Goal: Transaction & Acquisition: Obtain resource

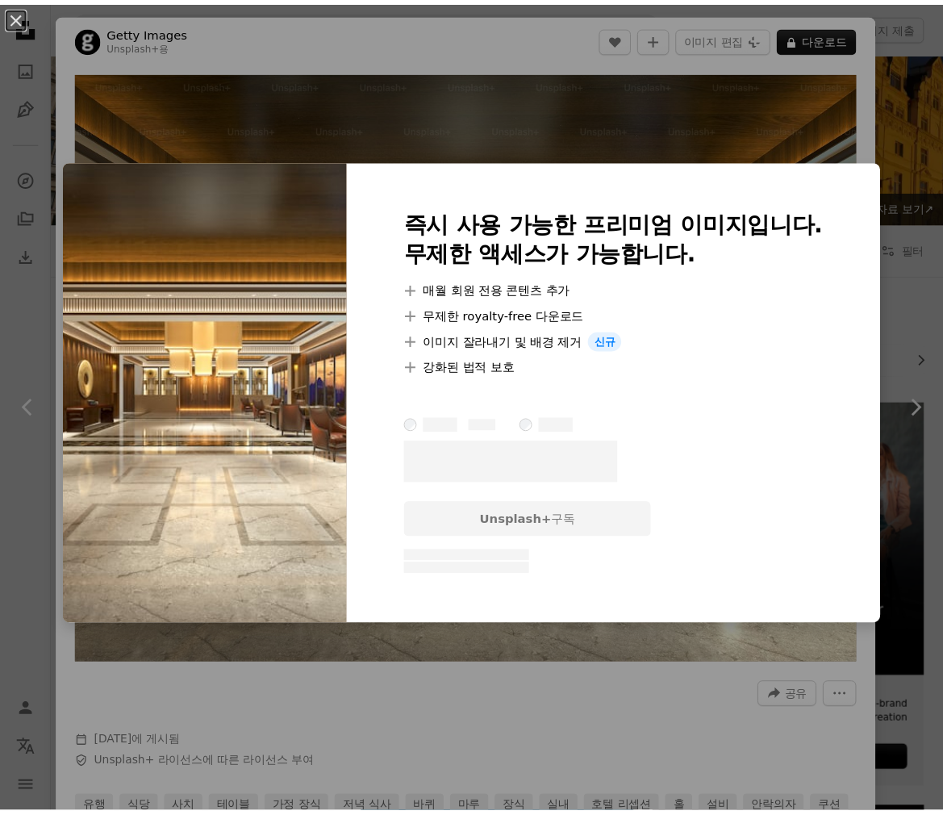
scroll to position [2017, 0]
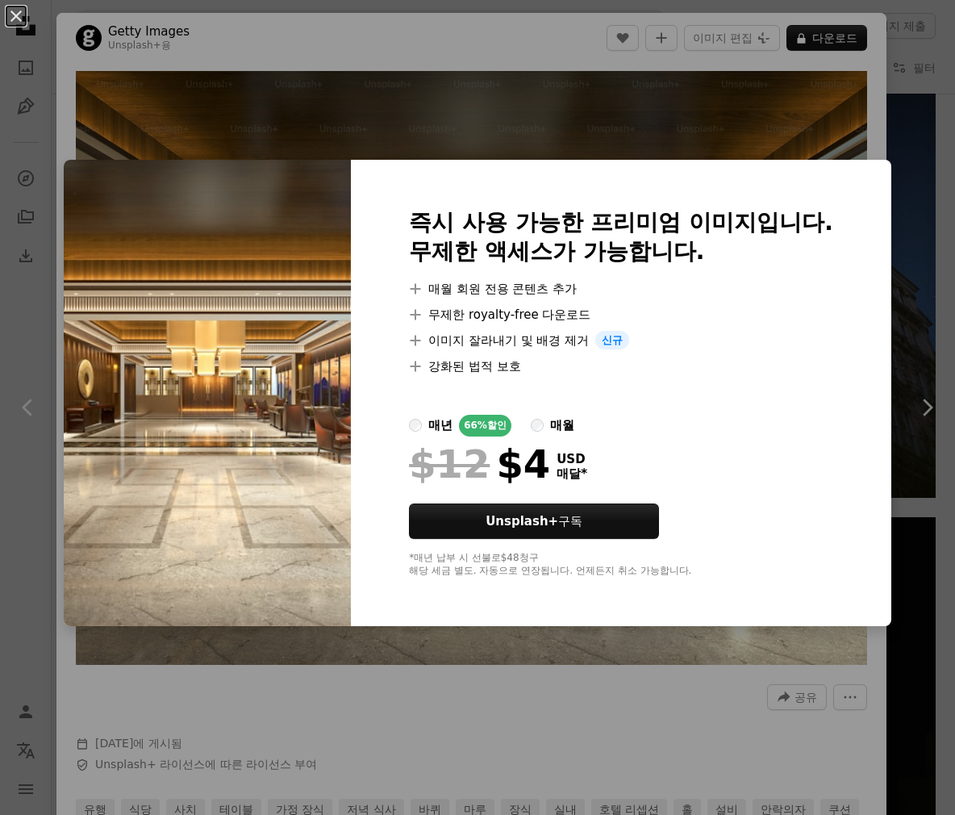
click at [484, 149] on div "An X shape 즉시 사용 가능한 프리미엄 이미지입니다. 무제한 액세스가 가능합니다. A plus sign 매월 회원 전용 콘텐츠 추가 A…" at bounding box center [477, 407] width 955 height 815
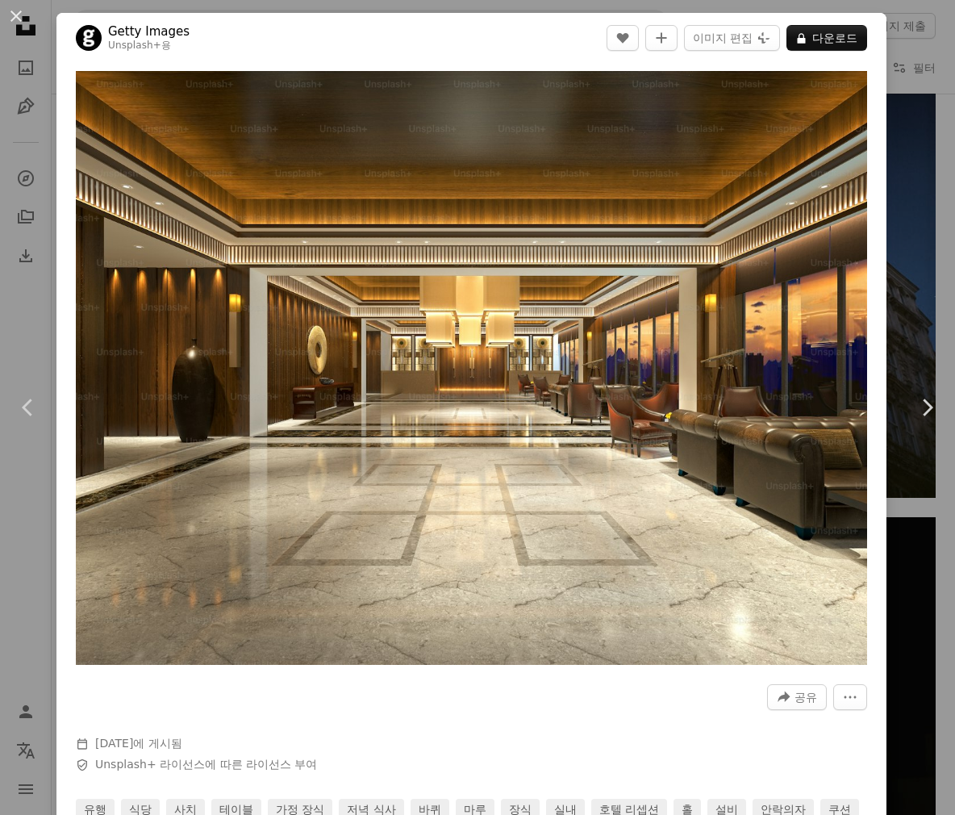
click at [910, 546] on div "An X shape Chevron left Chevron right Getty Images Unsplash+ 용 A heart A plus s…" at bounding box center [477, 407] width 955 height 815
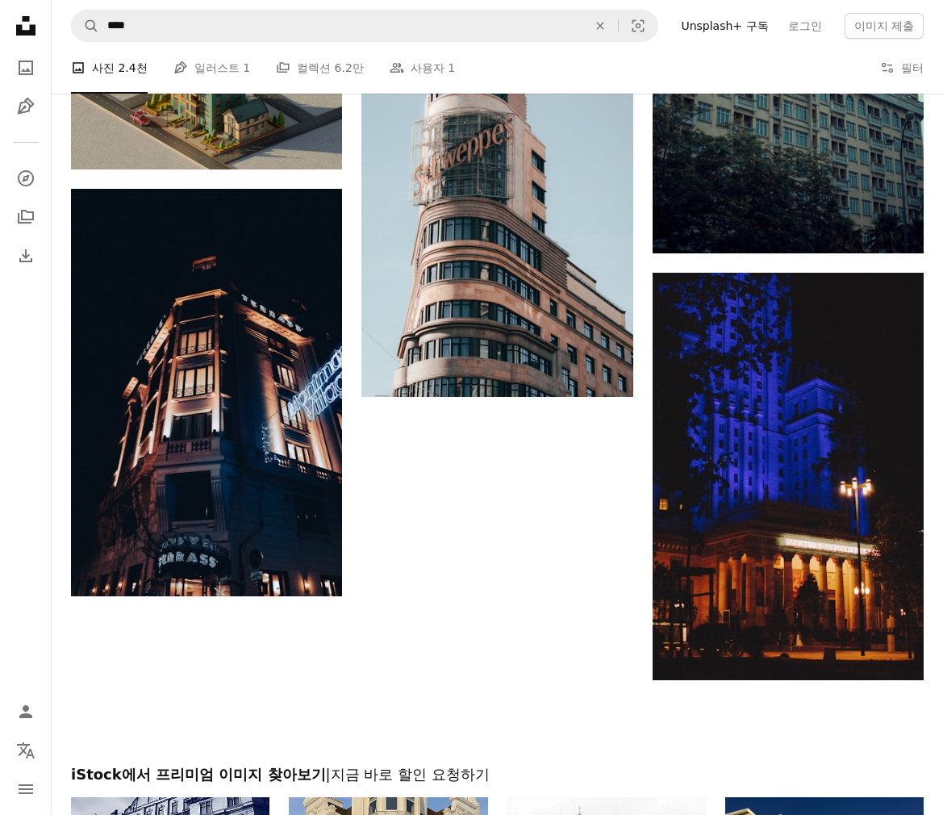
scroll to position [5003, 0]
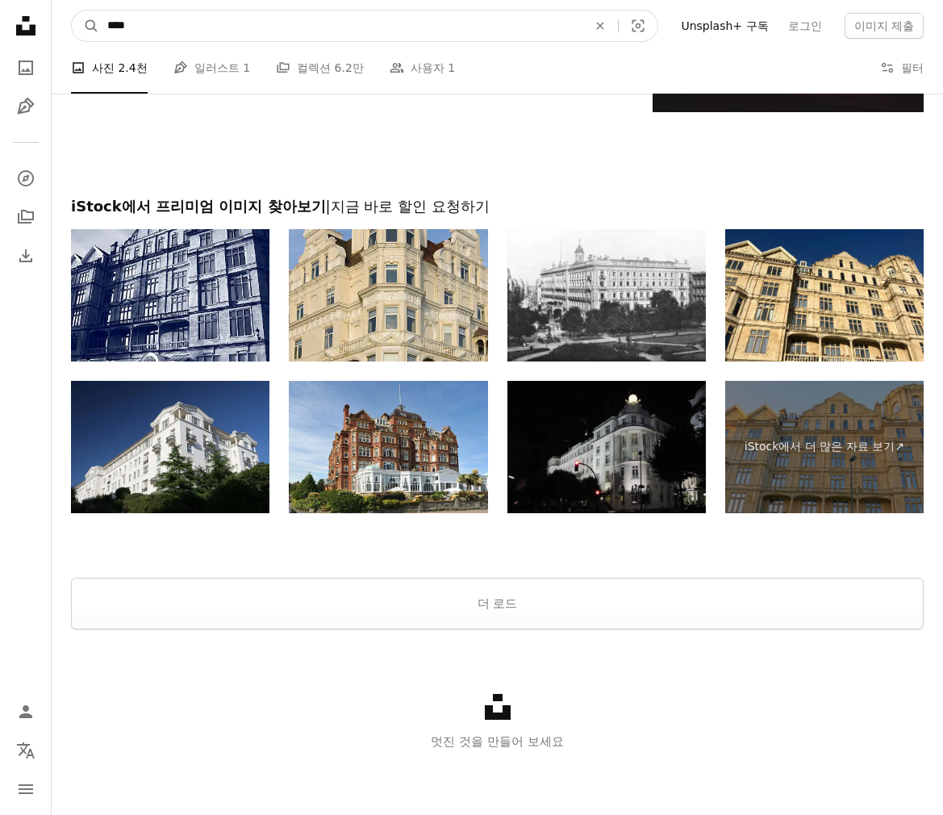
drag, startPoint x: 219, startPoint y: 15, endPoint x: -113, endPoint y: -6, distance: 333.1
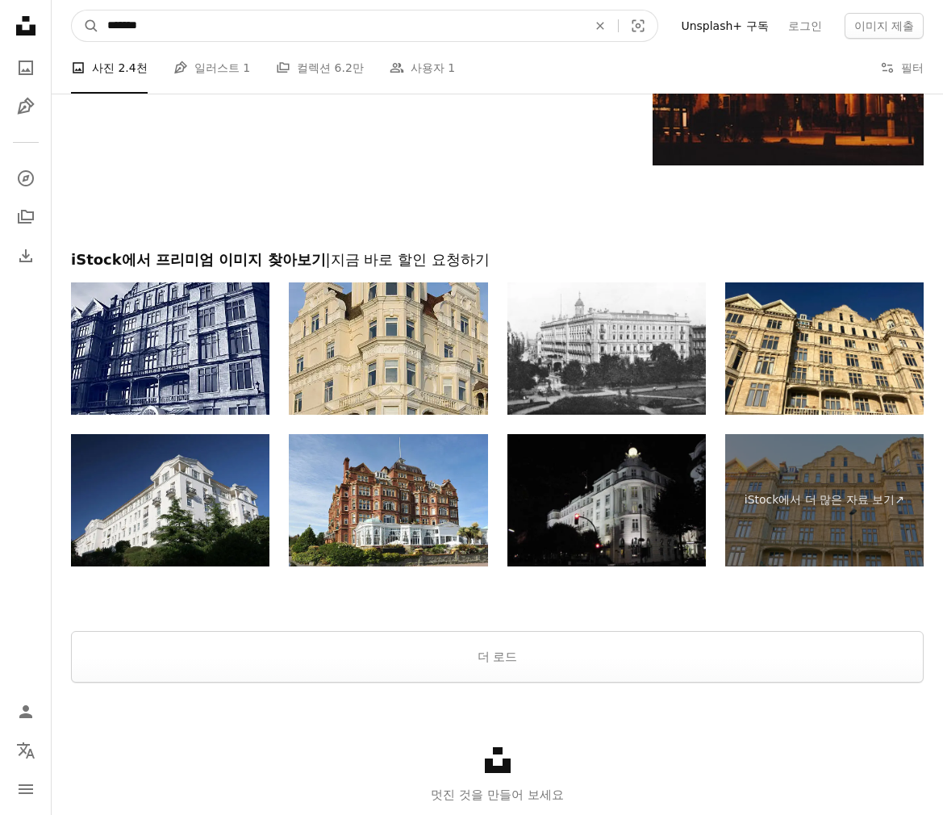
type input "*******"
click button "A magnifying glass" at bounding box center [85, 25] width 27 height 31
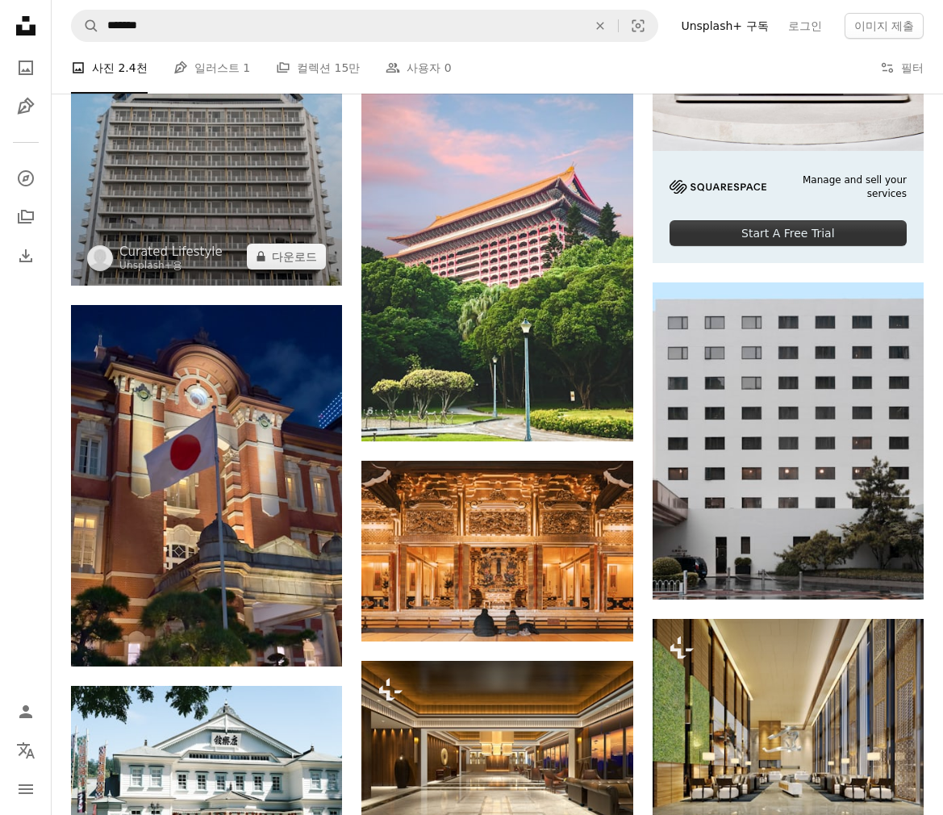
scroll to position [353, 0]
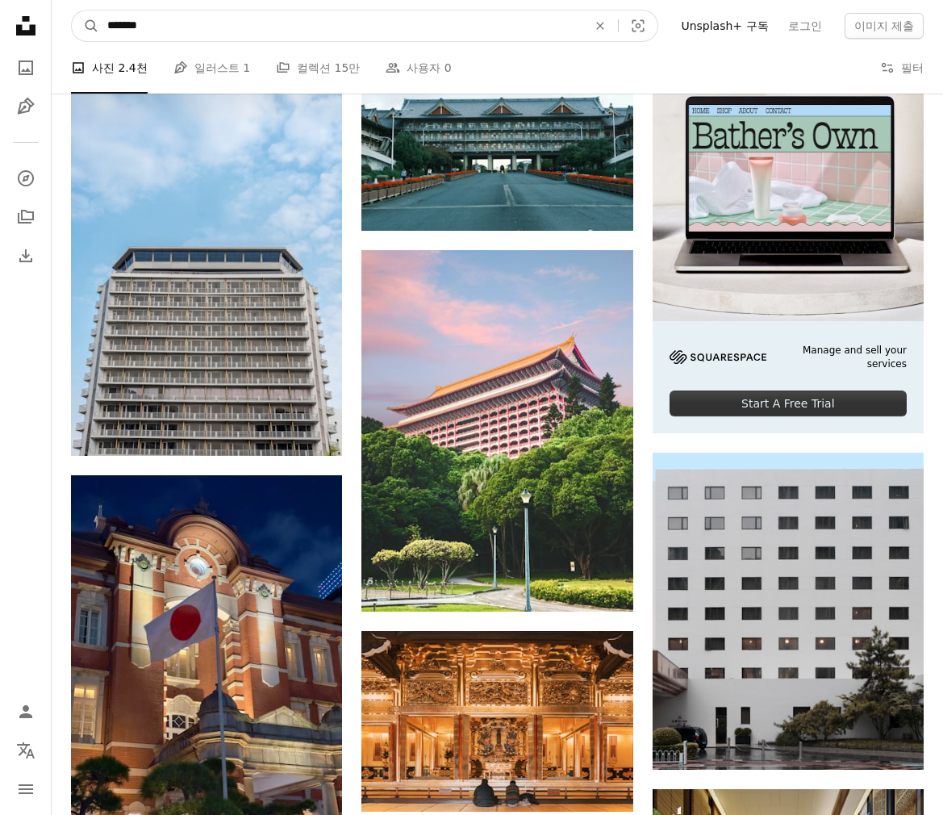
click at [215, 26] on input "*******" at bounding box center [340, 25] width 483 height 31
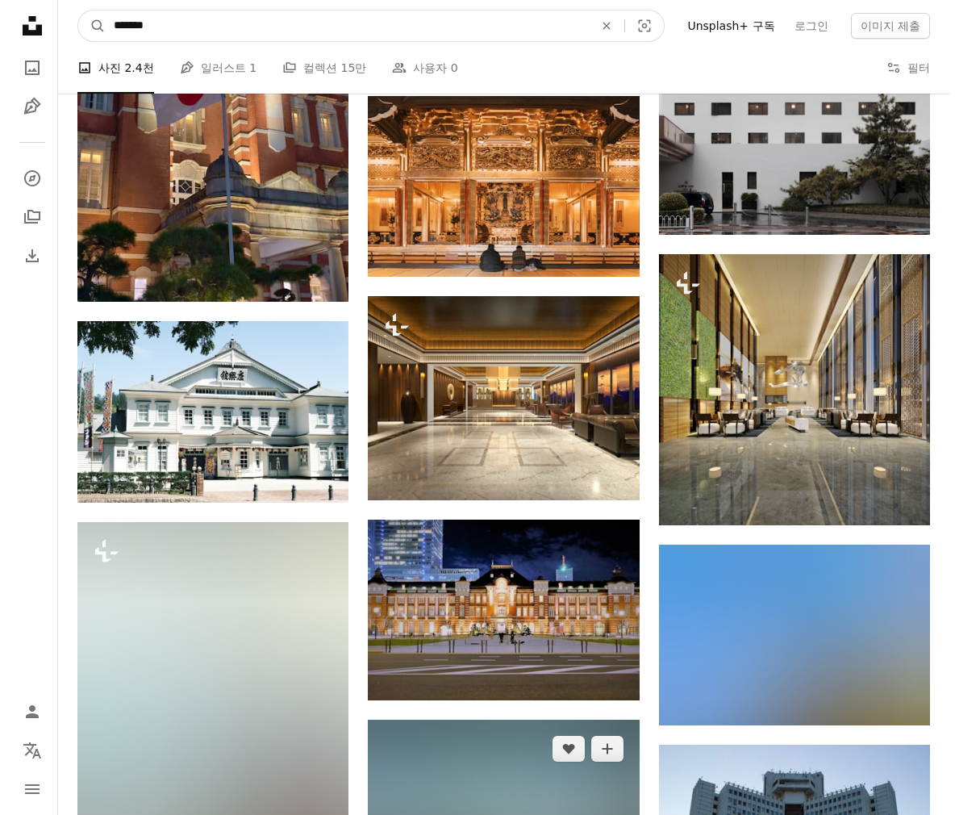
scroll to position [888, 0]
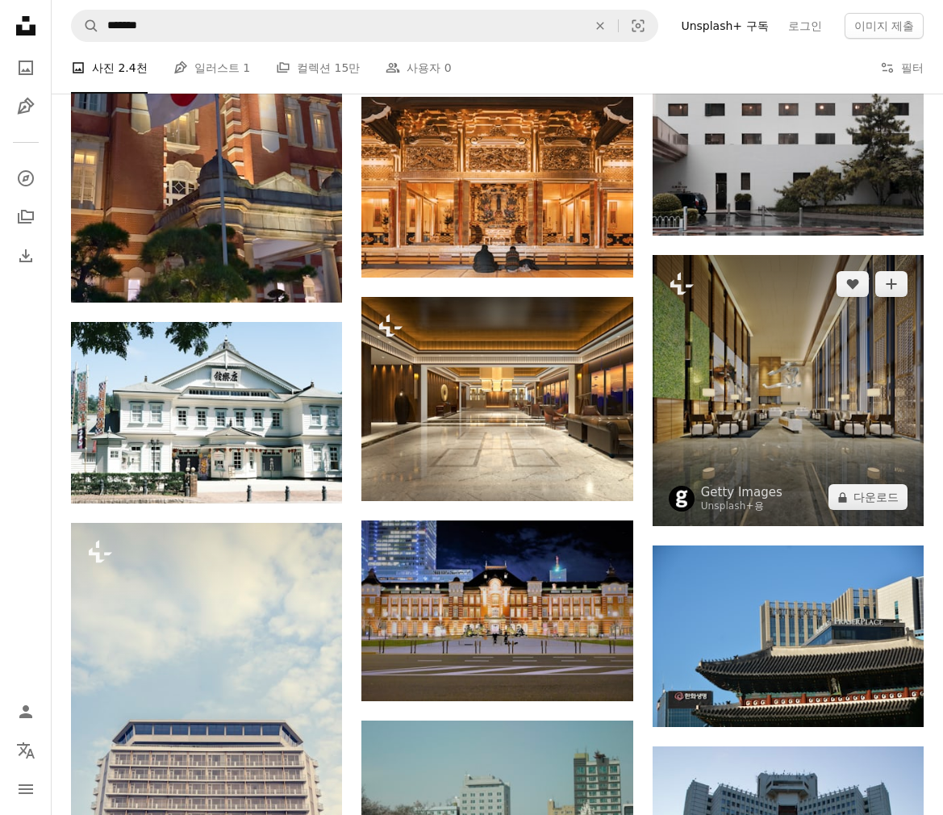
click at [793, 395] on img at bounding box center [788, 390] width 271 height 271
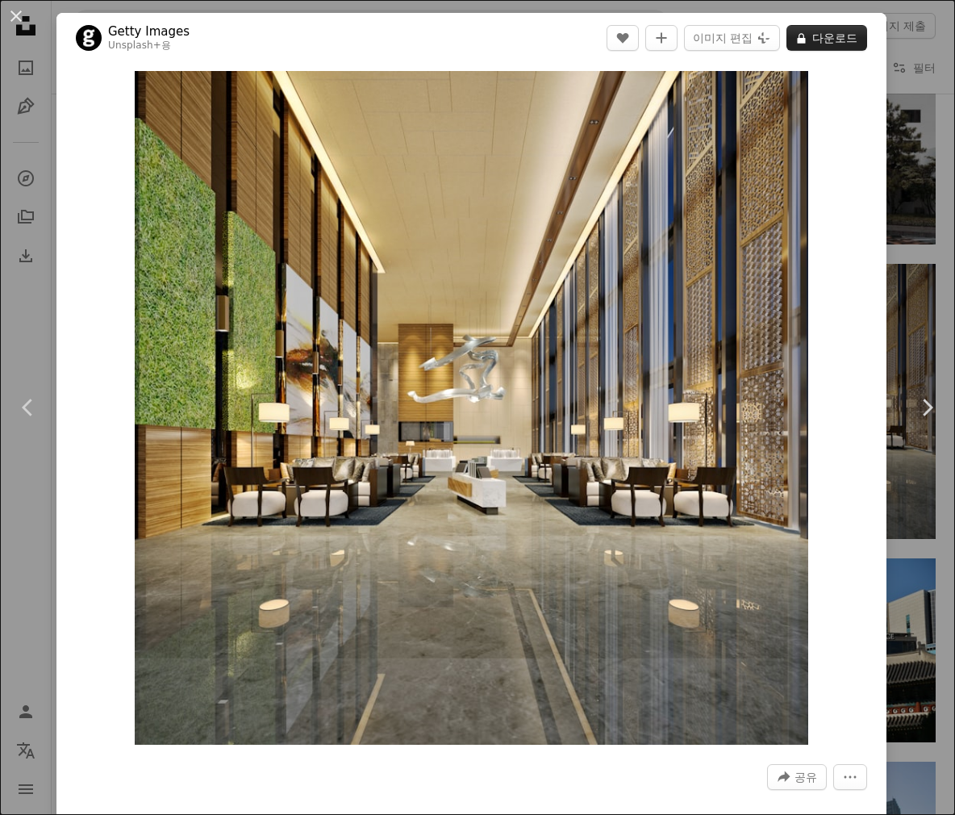
click at [805, 45] on button "A lock 다운로드" at bounding box center [827, 38] width 81 height 26
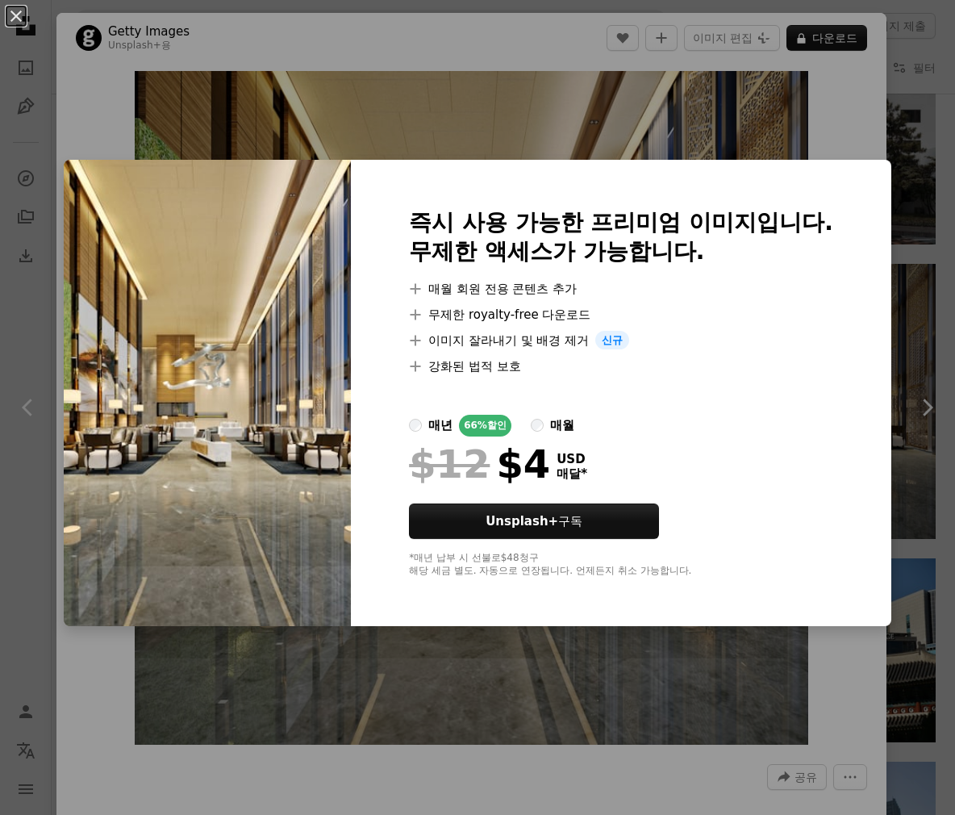
click at [425, 718] on div "An X shape 즉시 사용 가능한 프리미엄 이미지입니다. 무제한 액세스가 가능합니다. A plus sign 매월 회원 전용 콘텐츠 추가 A…" at bounding box center [477, 407] width 955 height 815
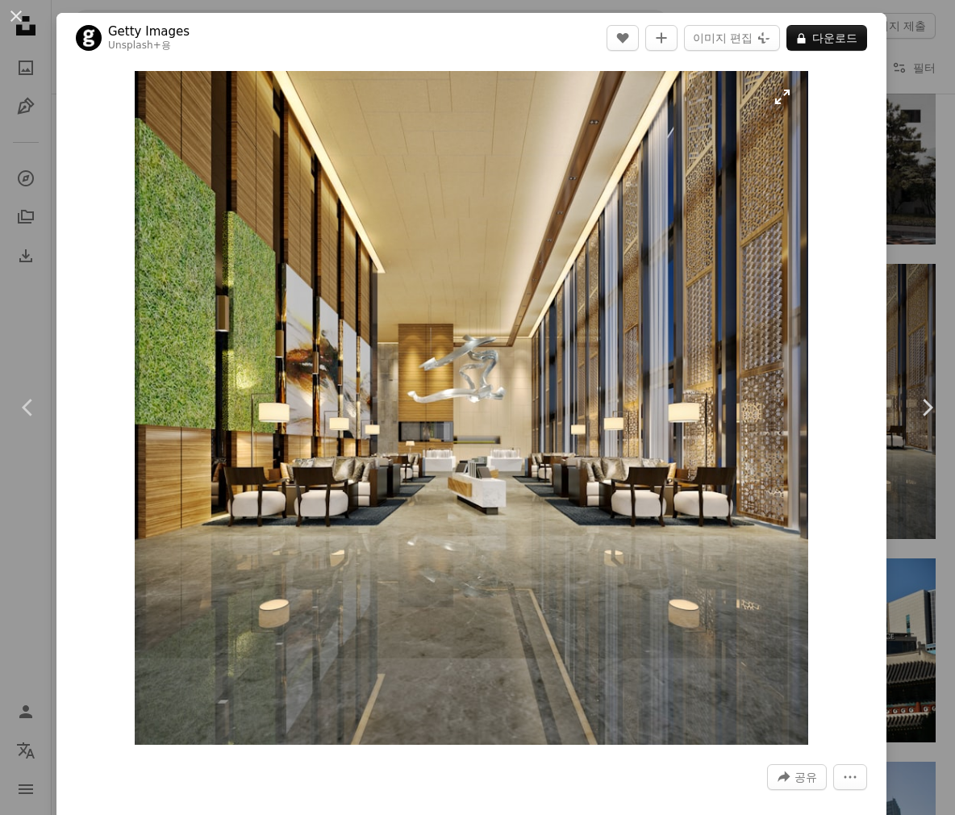
click at [356, 265] on img "이 이미지 확대" at bounding box center [472, 408] width 674 height 674
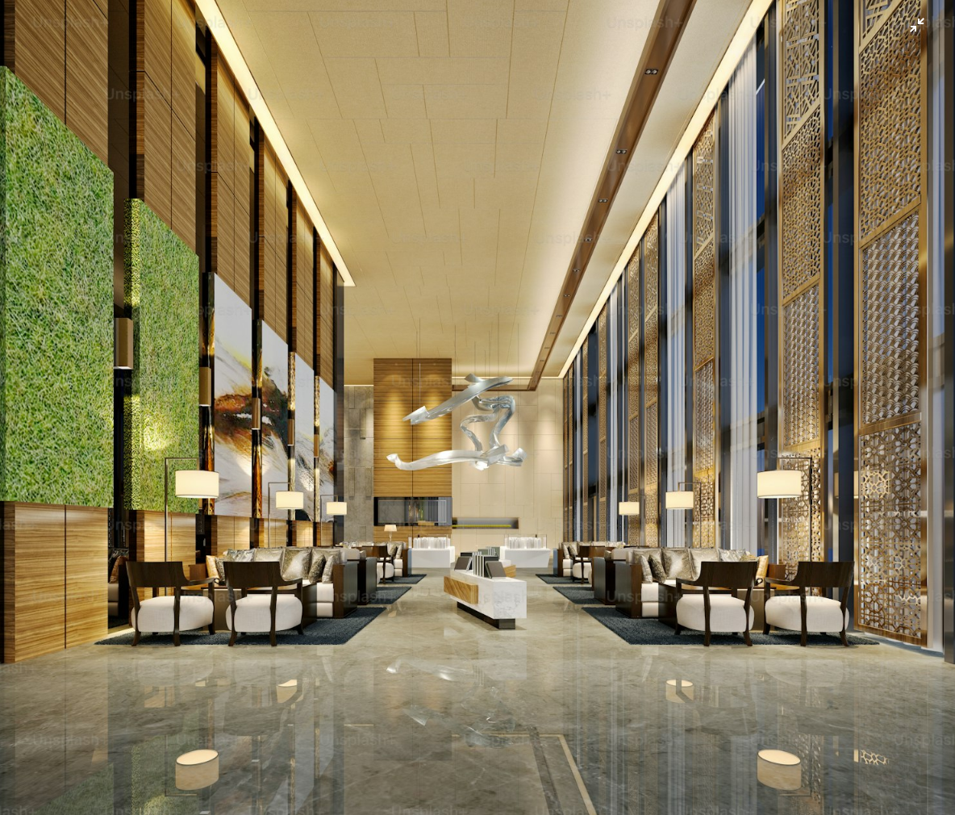
scroll to position [59, 0]
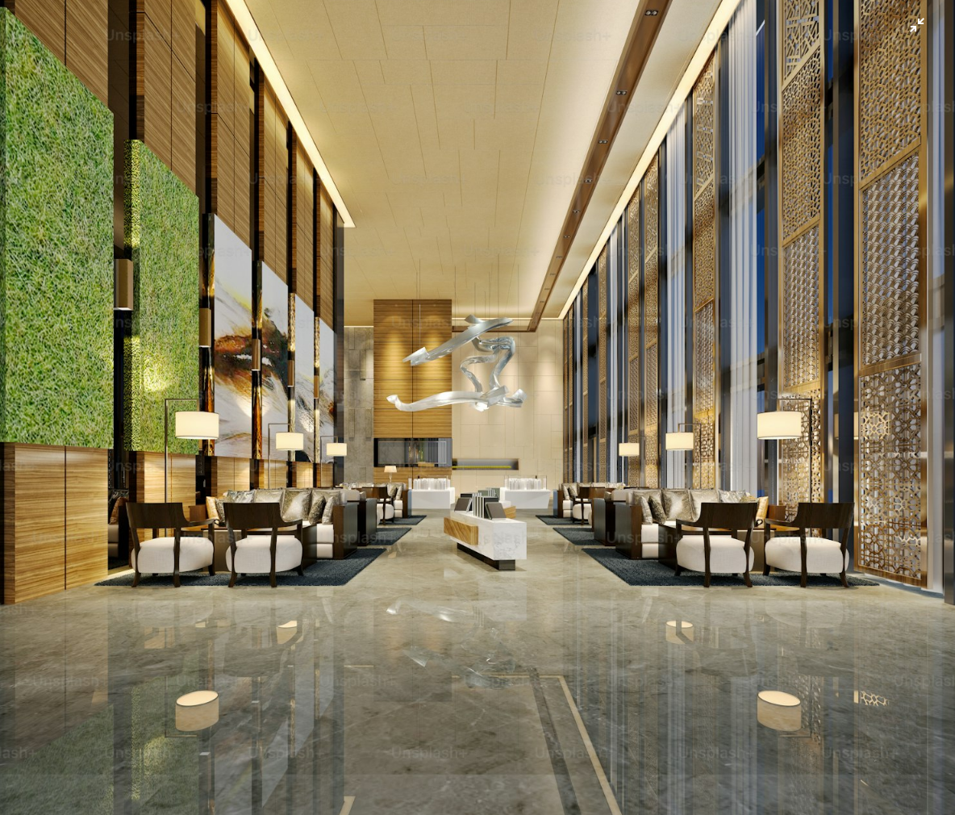
click at [633, 642] on img "이 이미지 축소" at bounding box center [477, 418] width 957 height 957
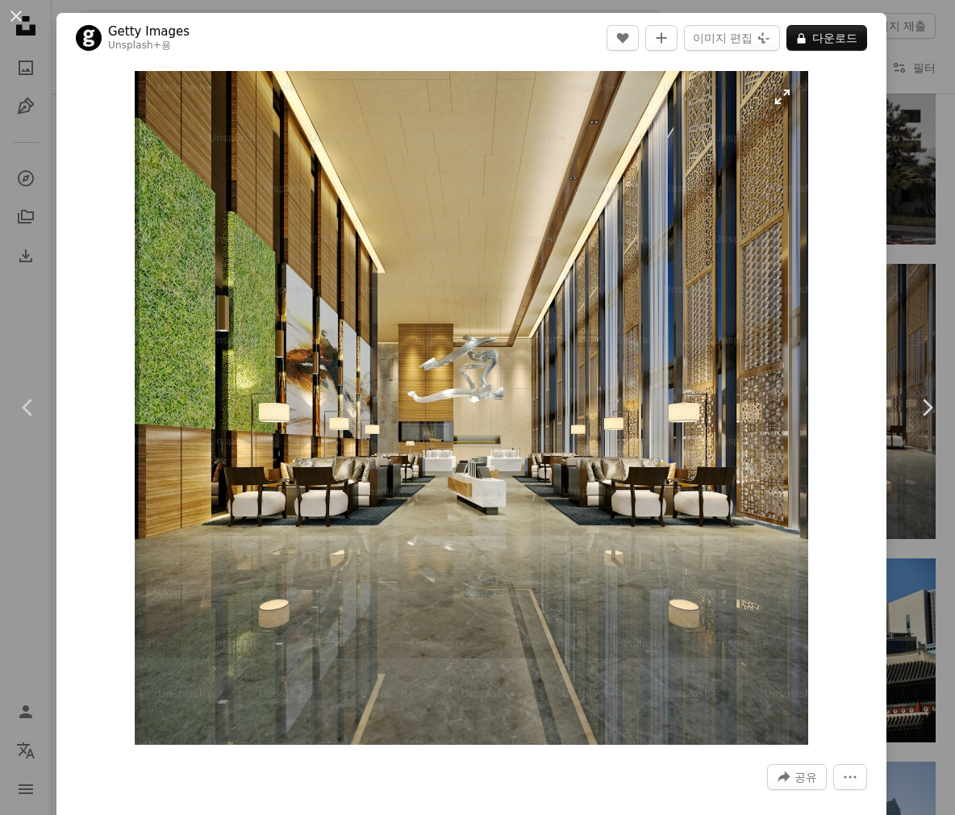
click at [722, 631] on img "이 이미지 확대" at bounding box center [472, 408] width 674 height 674
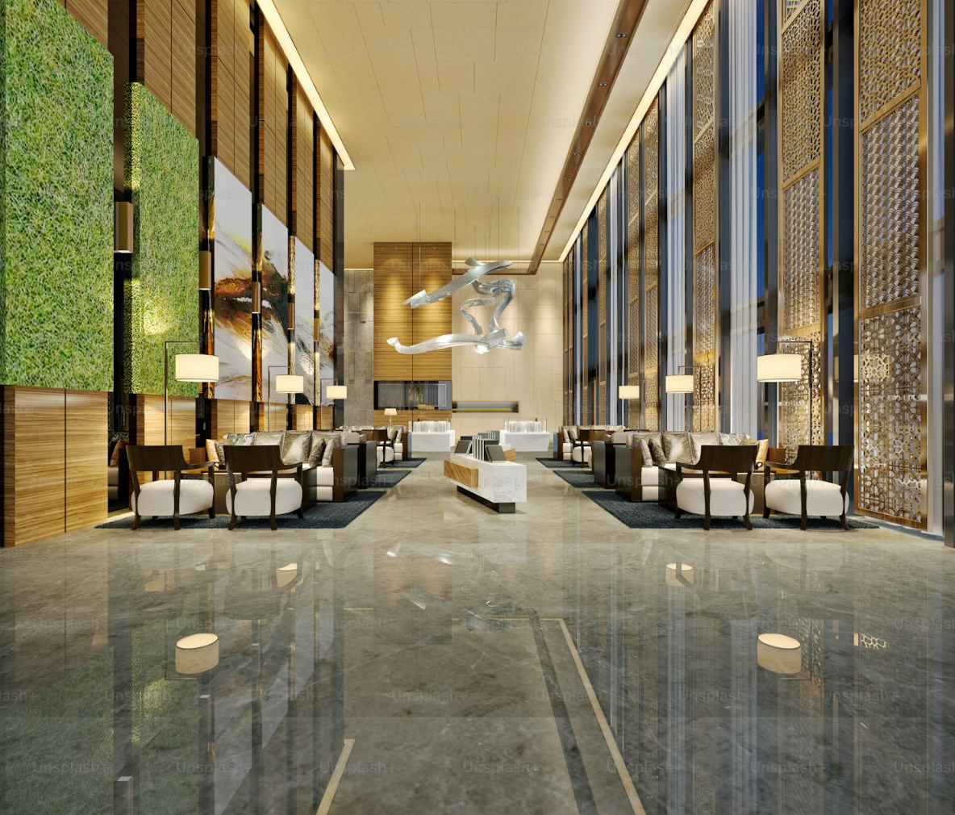
scroll to position [0, 0]
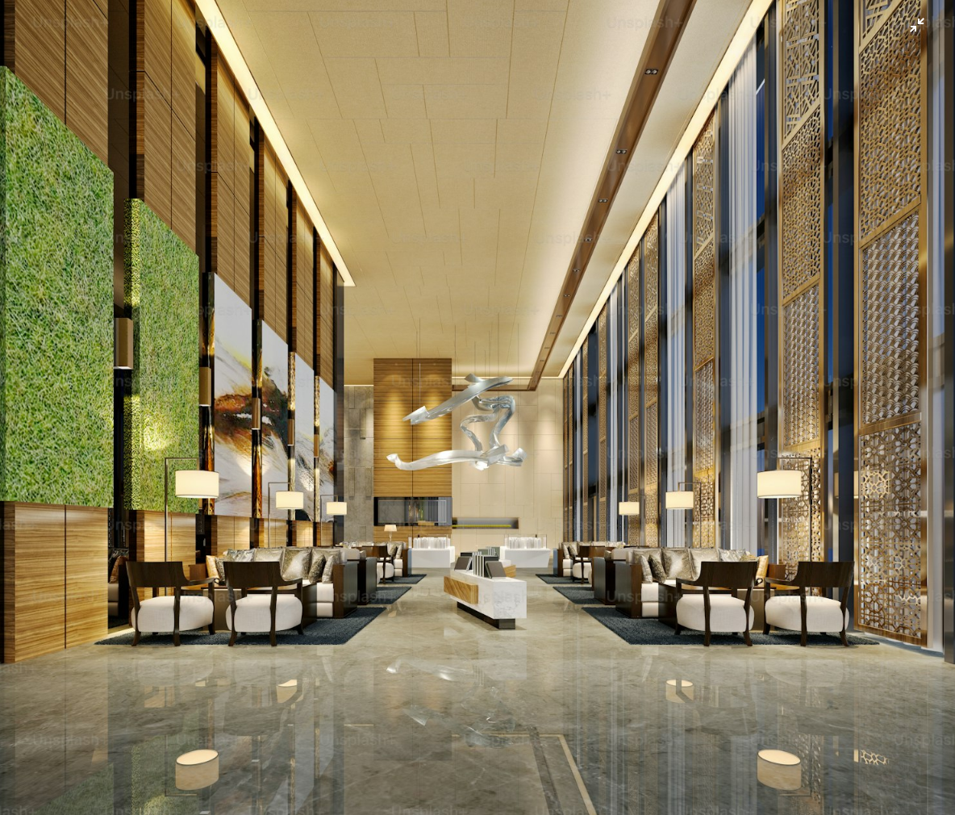
click at [908, 37] on img "이 이미지 축소" at bounding box center [477, 477] width 957 height 957
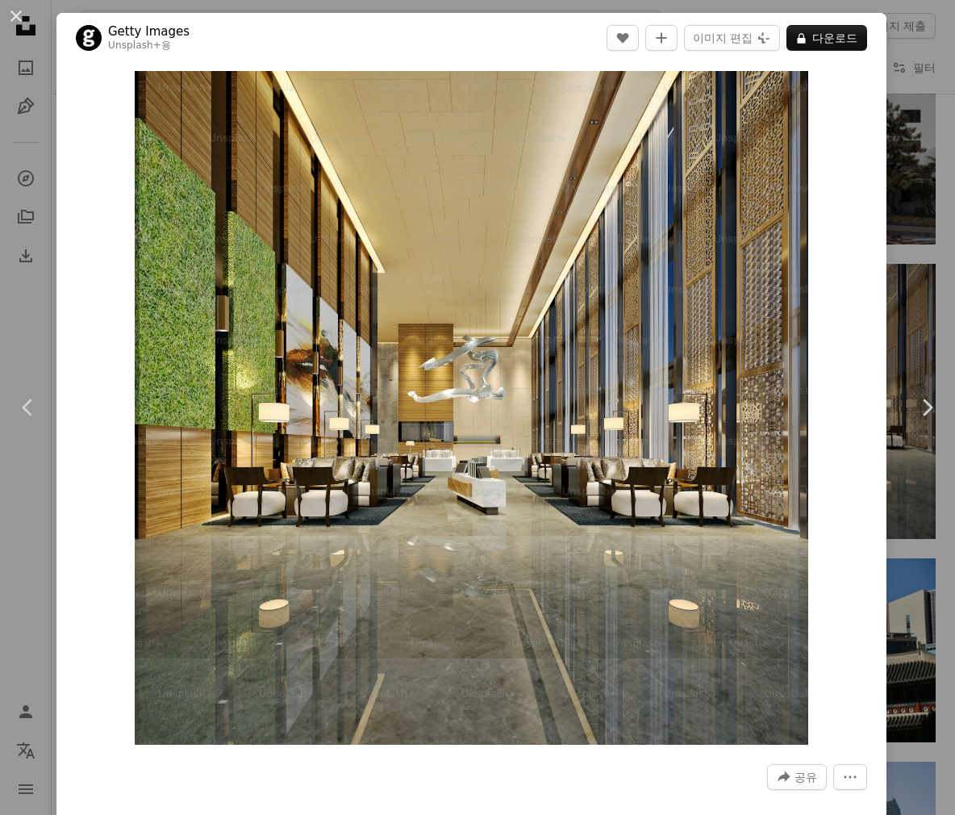
click at [901, 199] on div "An X shape Chevron left Chevron right Getty Images Unsplash+ 용 A heart A plus s…" at bounding box center [477, 407] width 955 height 815
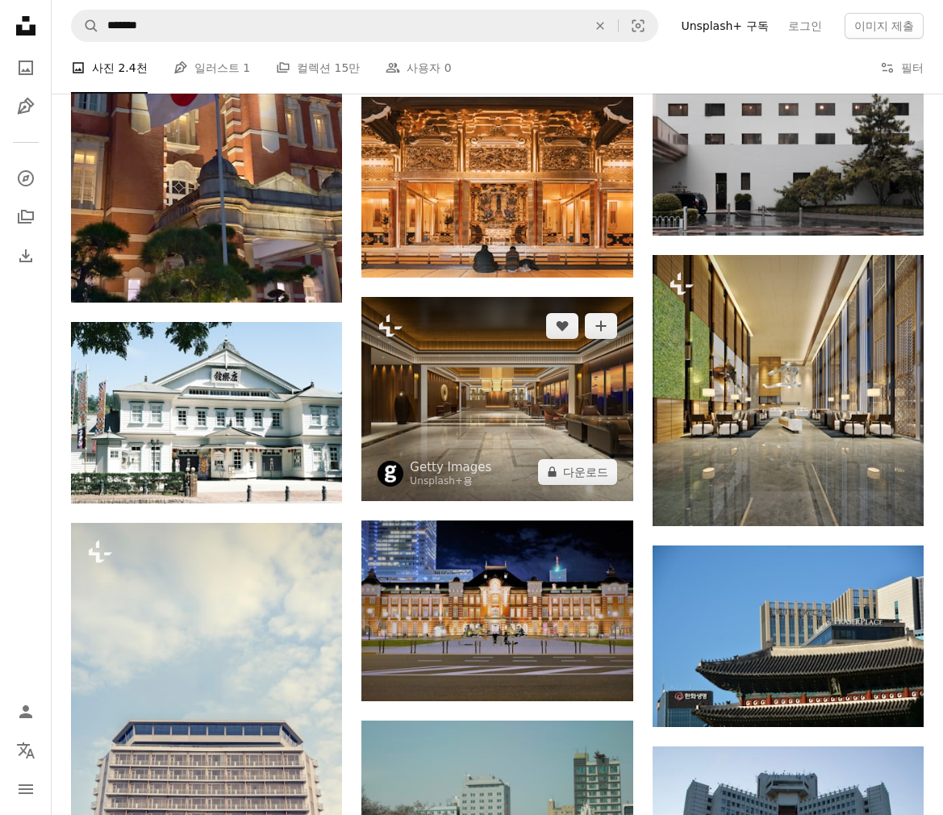
click at [487, 401] on img at bounding box center [497, 398] width 271 height 203
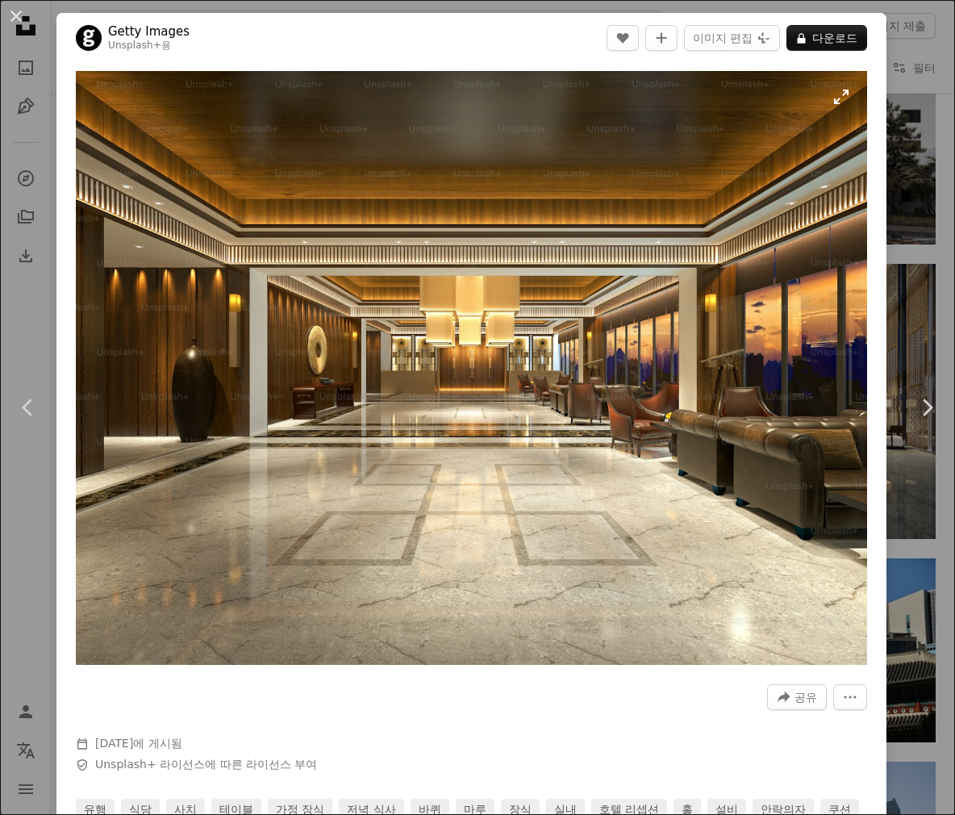
click at [503, 474] on img "이 이미지 확대" at bounding box center [472, 368] width 792 height 594
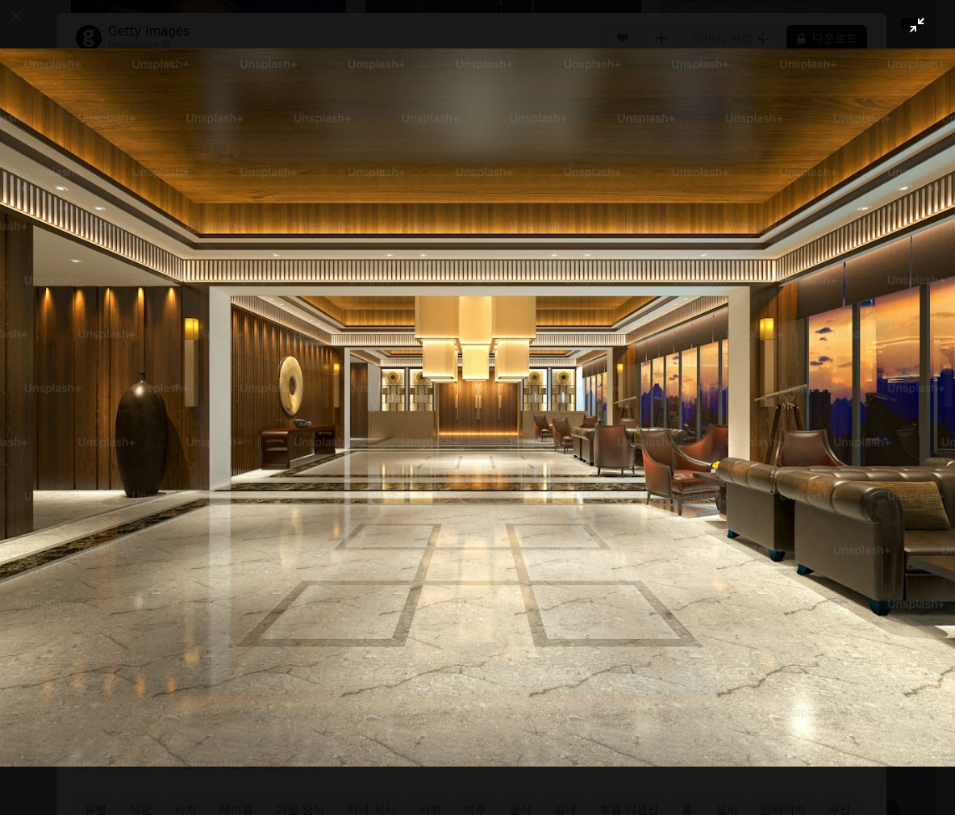
click at [741, 610] on img "이 이미지 축소" at bounding box center [477, 407] width 957 height 718
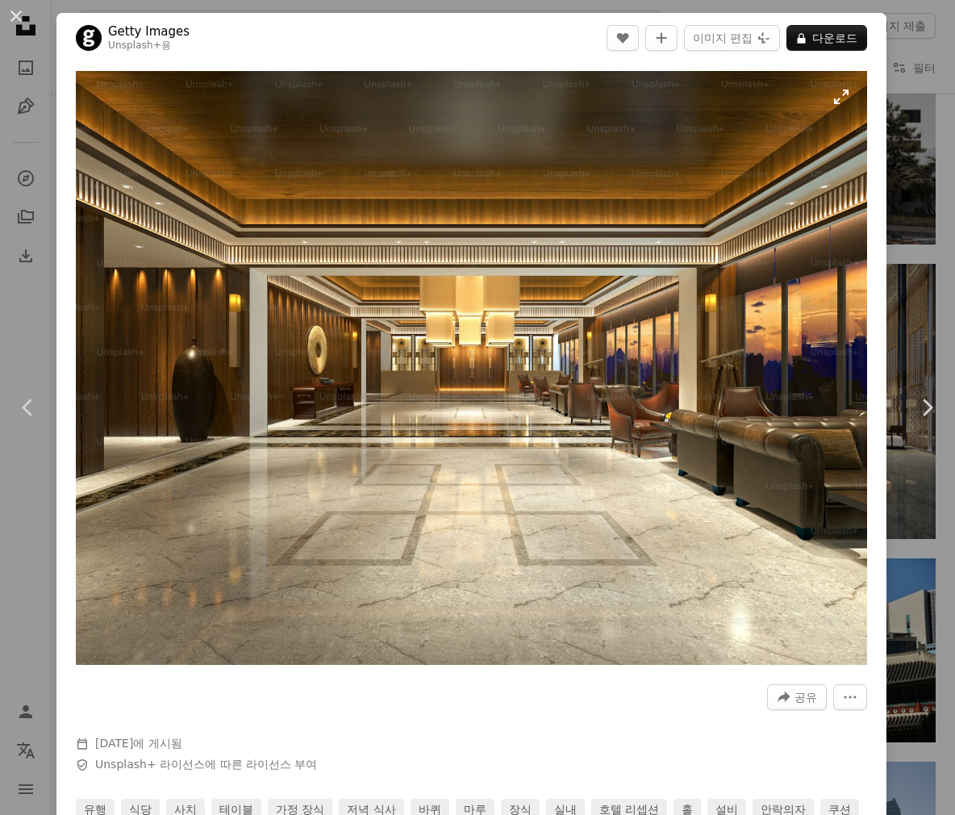
click at [507, 556] on img "이 이미지 확대" at bounding box center [472, 368] width 792 height 594
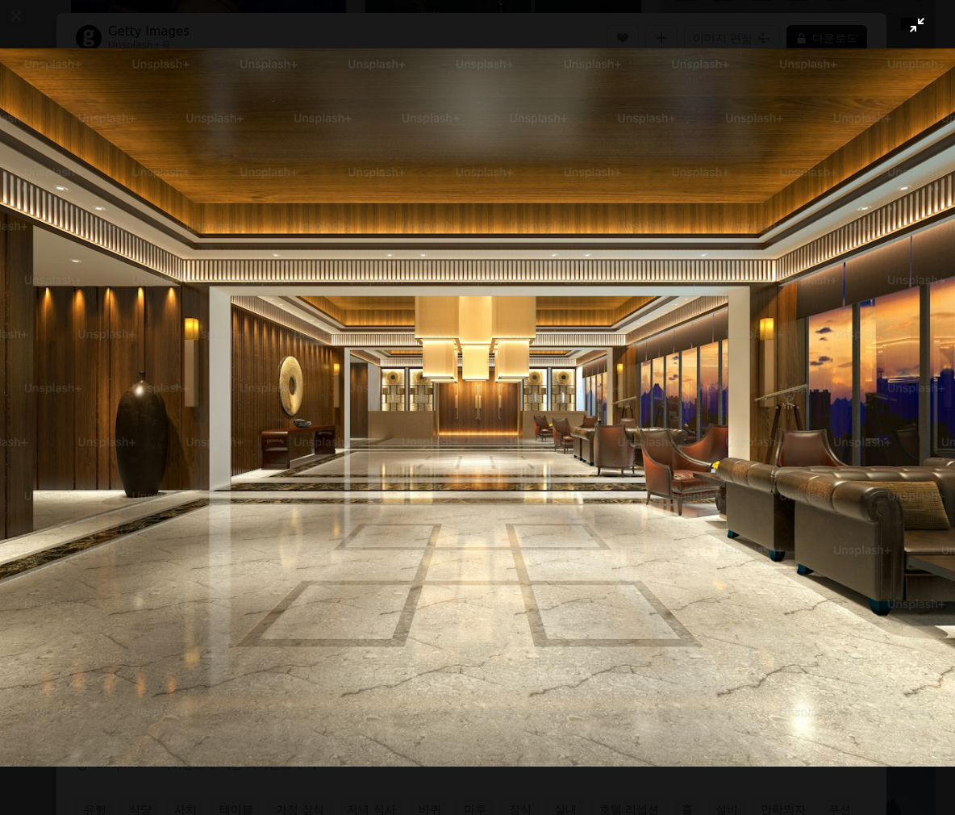
click at [421, 270] on img "이 이미지 축소" at bounding box center [477, 407] width 957 height 718
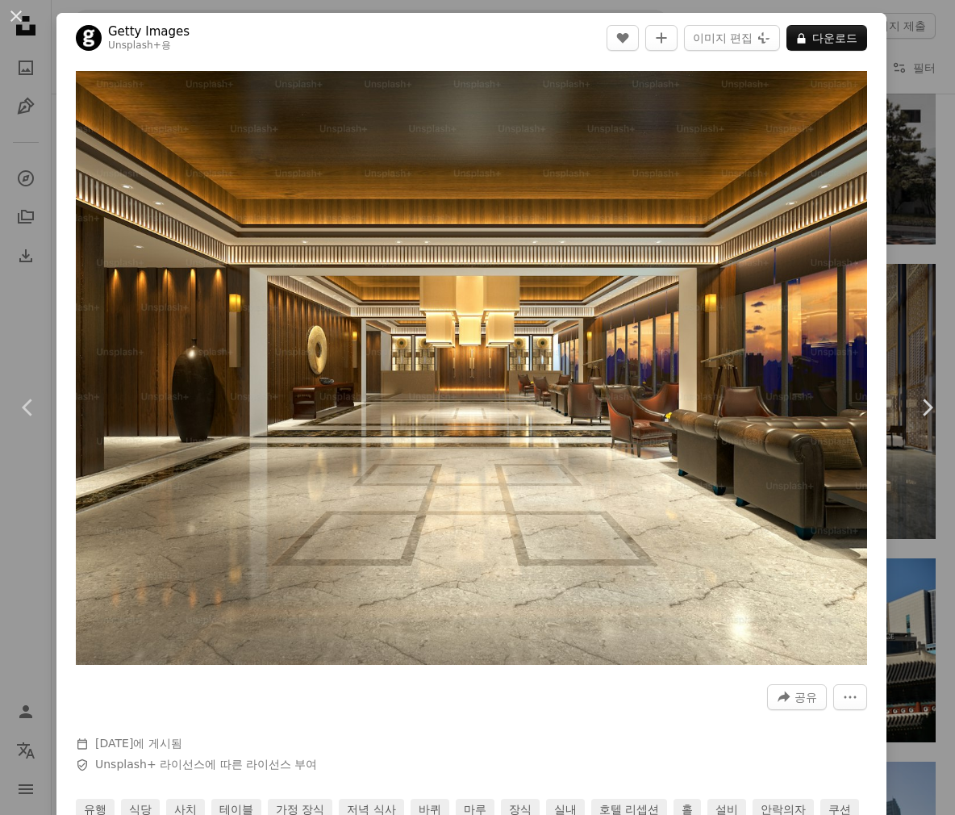
click at [421, 270] on img "이 이미지 확대" at bounding box center [472, 368] width 792 height 594
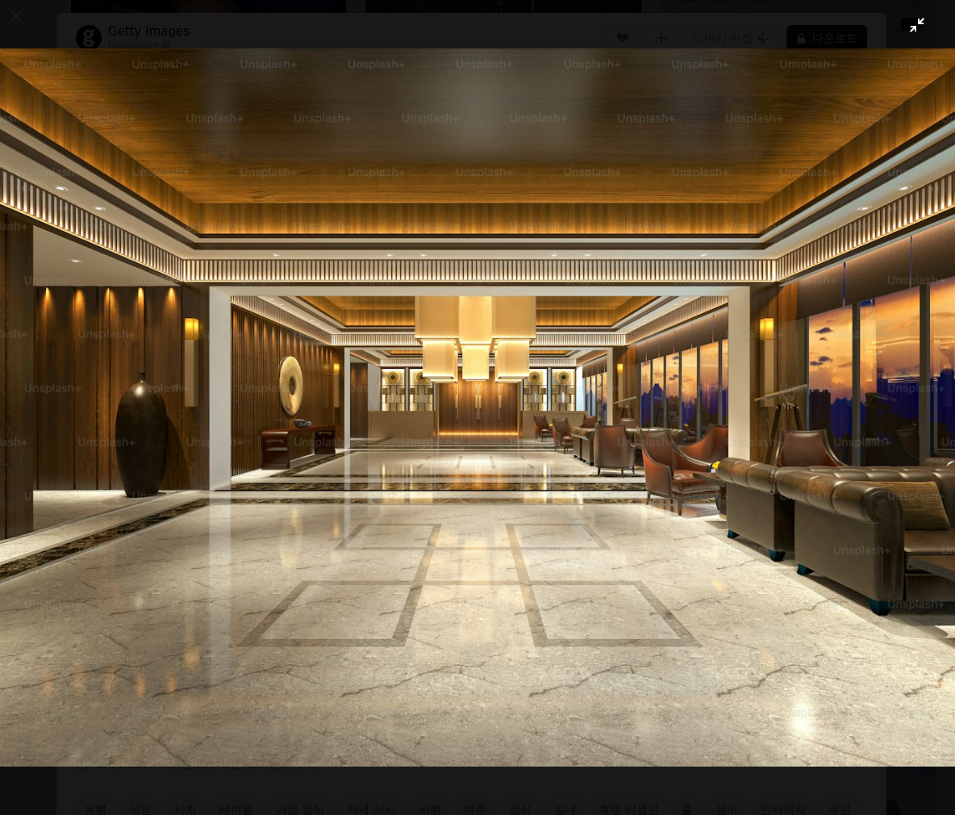
click at [421, 270] on img "이 이미지 축소" at bounding box center [477, 407] width 957 height 718
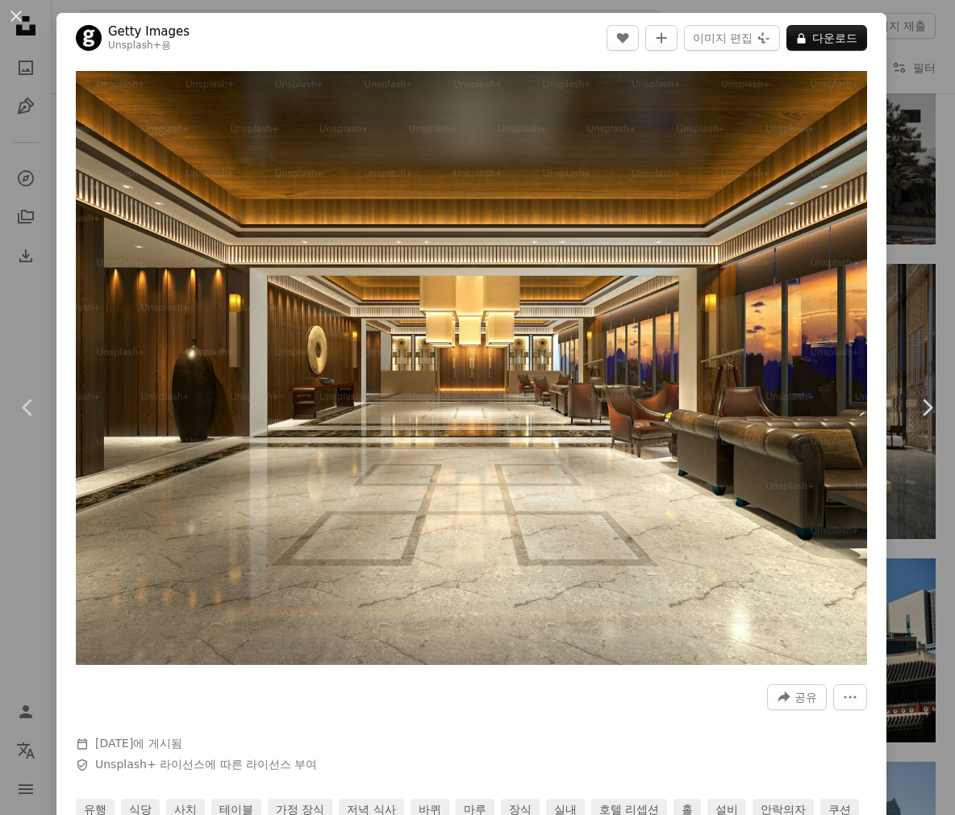
scroll to position [403, 0]
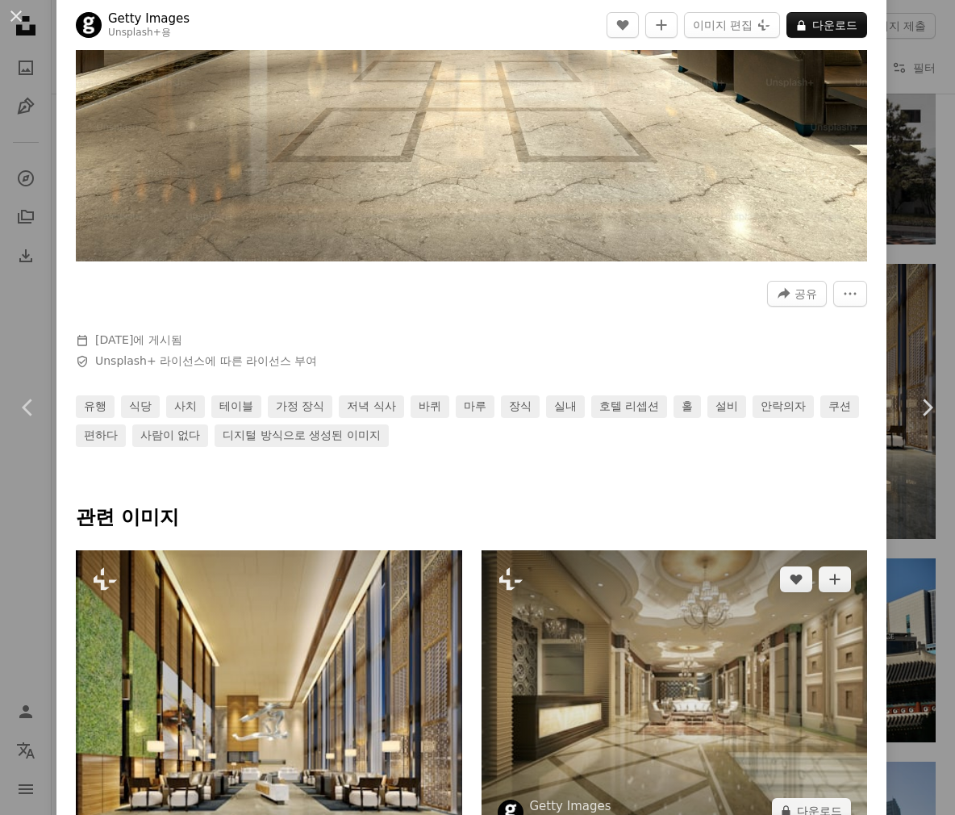
click at [654, 698] on img at bounding box center [675, 695] width 387 height 290
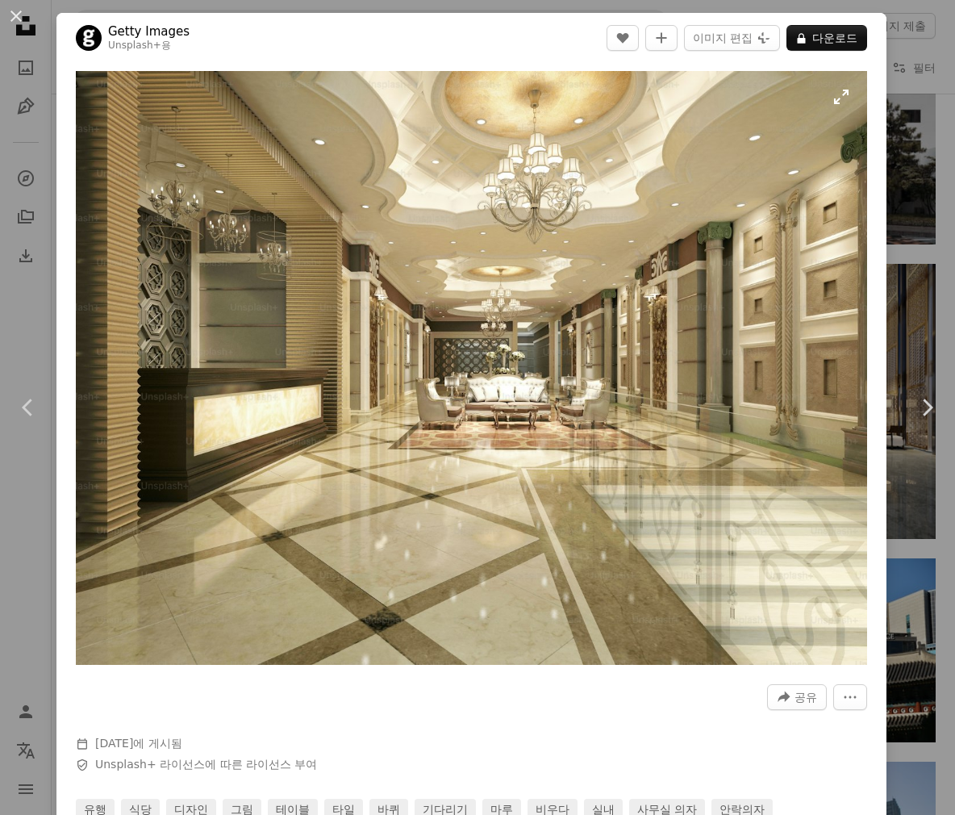
click at [658, 448] on img "이 이미지 확대" at bounding box center [472, 368] width 792 height 594
